Goal: Information Seeking & Learning: Learn about a topic

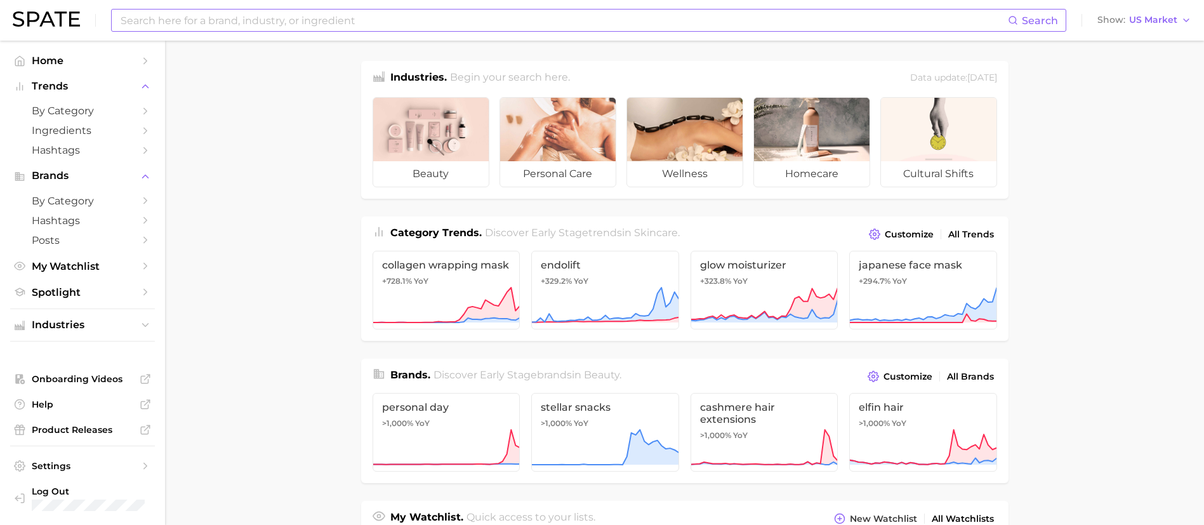
click at [217, 22] on input at bounding box center [563, 21] width 888 height 22
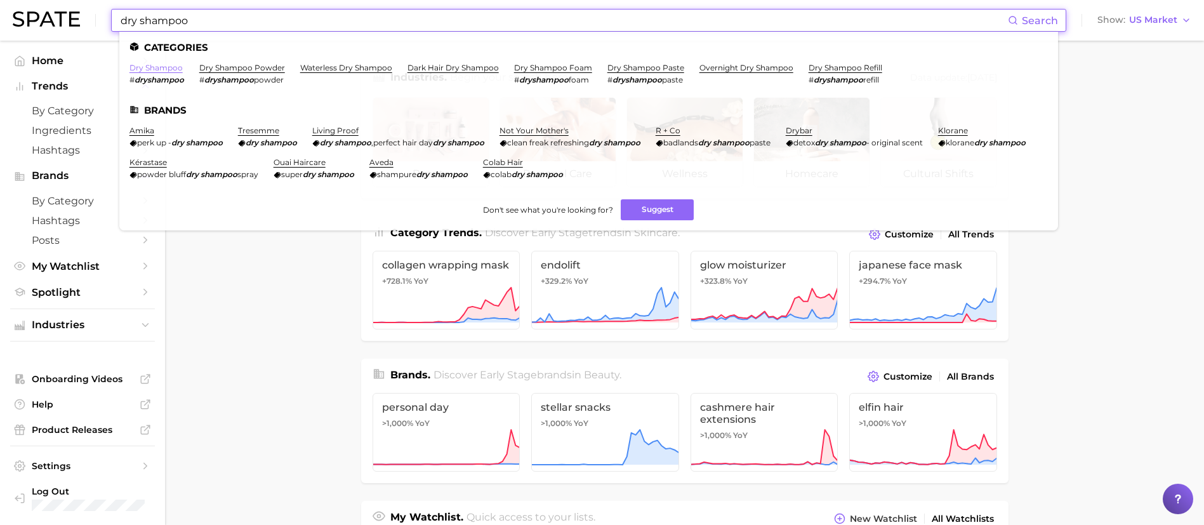
type input "dry shampoo"
click at [174, 65] on link "dry shampoo" at bounding box center [155, 68] width 53 height 10
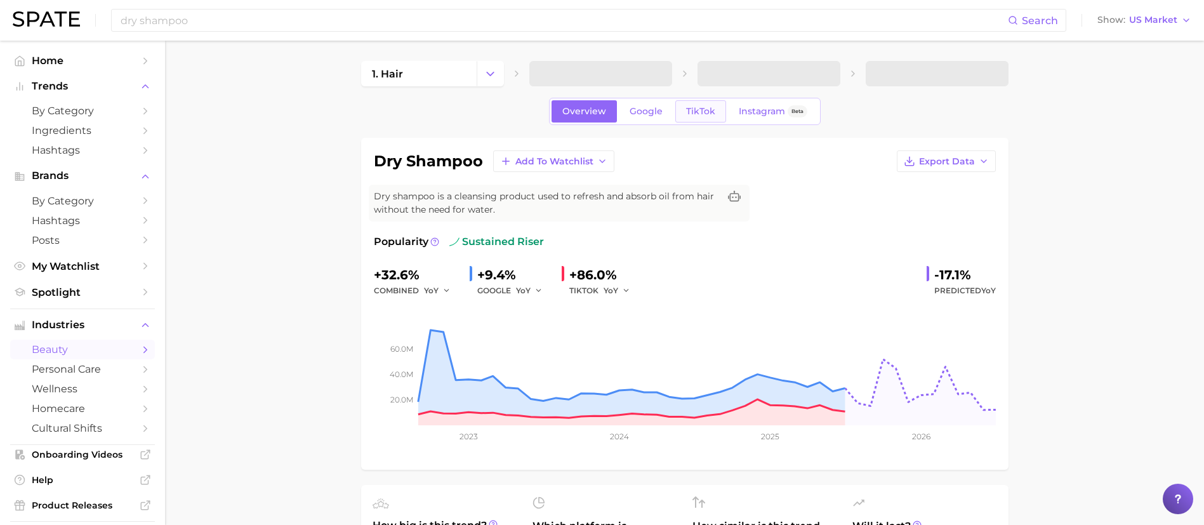
click at [713, 114] on span "TikTok" at bounding box center [700, 111] width 29 height 11
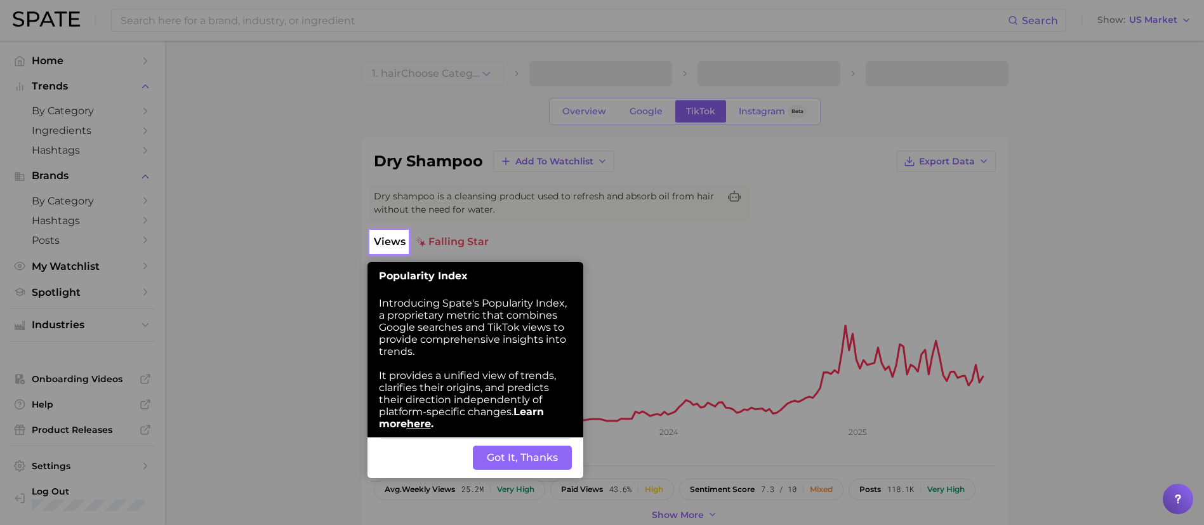
click at [491, 456] on button "Got It, Thanks" at bounding box center [522, 457] width 99 height 24
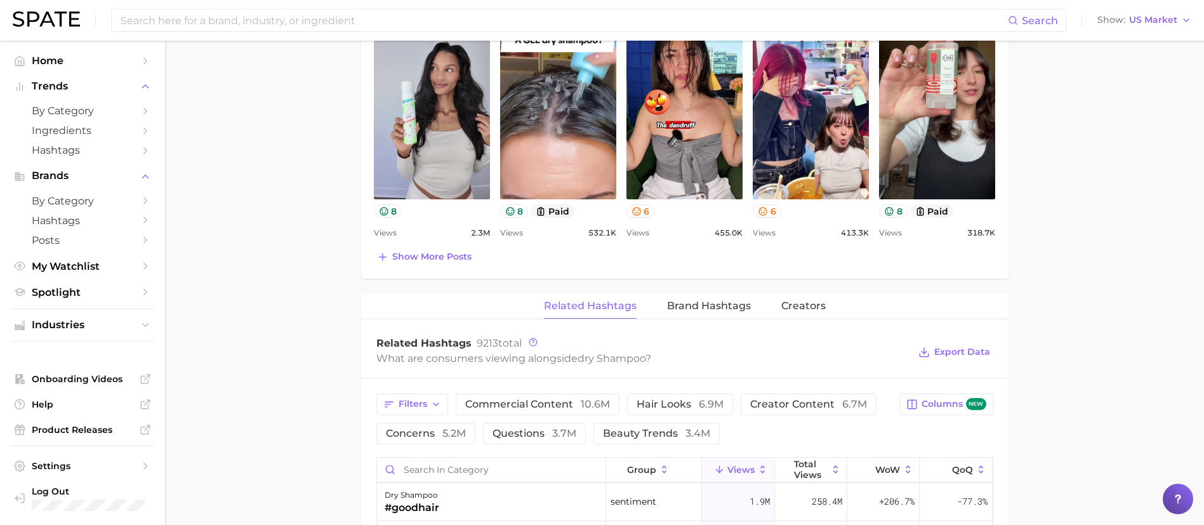
scroll to position [857, 0]
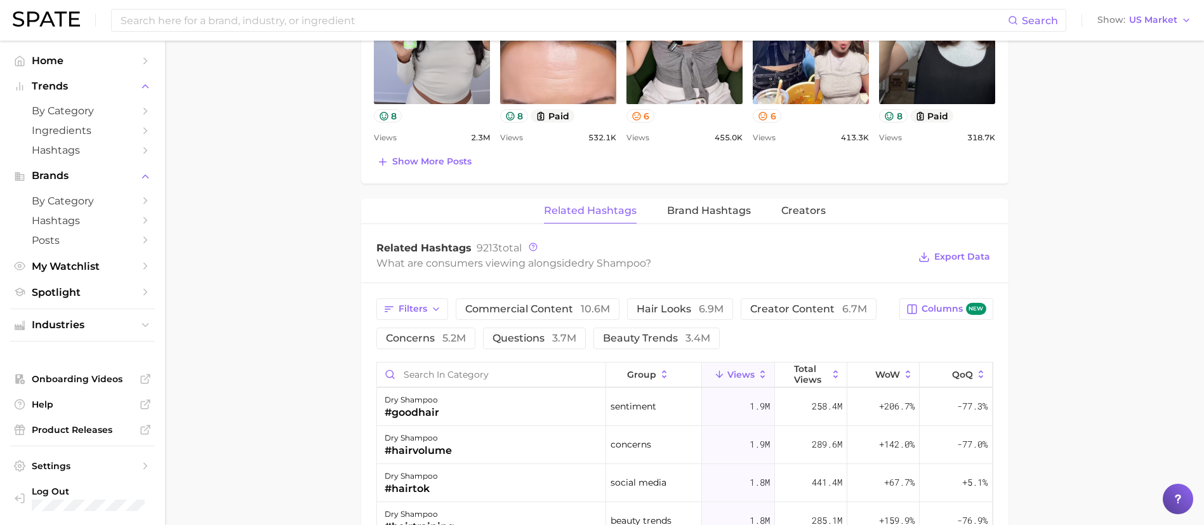
click at [1081, 262] on main "1. hair 2. hair care products 3. shampoo products 4. dry shampoo Overview Googl…" at bounding box center [684, 74] width 1039 height 1781
